Goal: Book appointment/travel/reservation

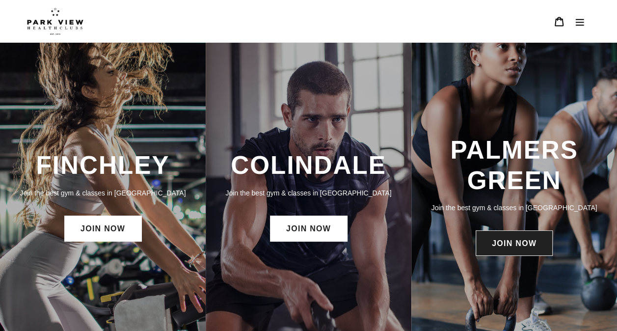
click at [495, 244] on link "JOIN NOW" at bounding box center [513, 243] width 77 height 26
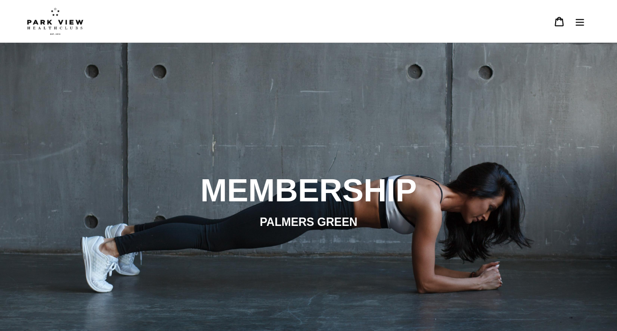
click at [581, 25] on icon "Menu" at bounding box center [580, 22] width 8 height 7
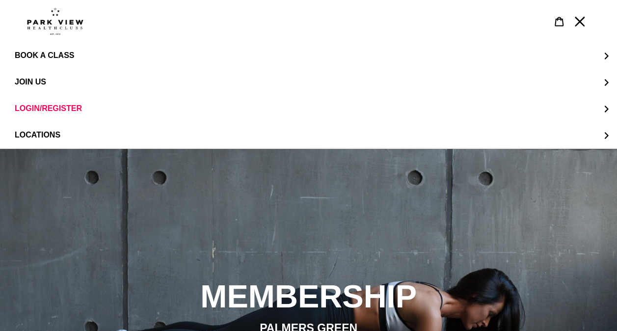
click at [581, 25] on icon "Menu" at bounding box center [580, 22] width 10 height 10
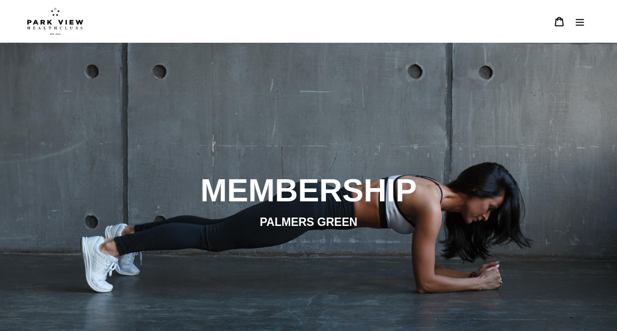
click at [581, 25] on icon "Menu" at bounding box center [580, 22] width 8 height 7
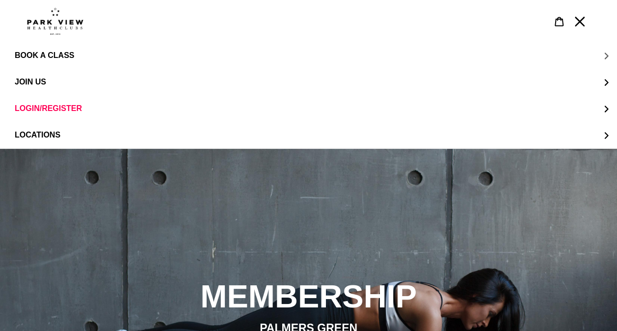
click at [85, 55] on button "BOOK A CLASS" at bounding box center [308, 55] width 617 height 26
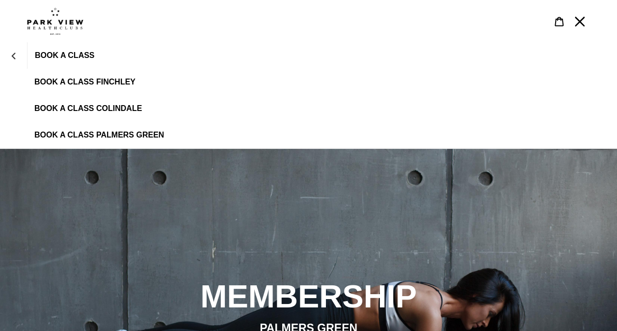
click at [99, 134] on span "BOOK A CLASS PALMERS GREEN" at bounding box center [99, 135] width 130 height 9
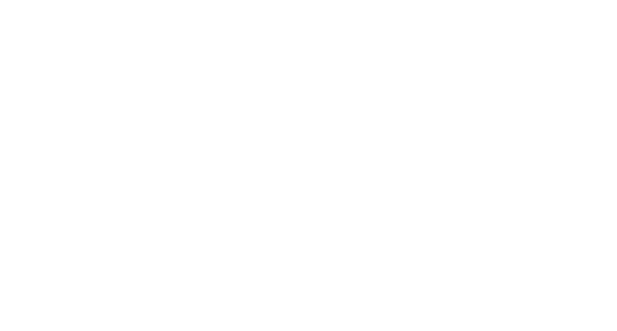
scroll to position [489, 0]
